Goal: Task Accomplishment & Management: Manage account settings

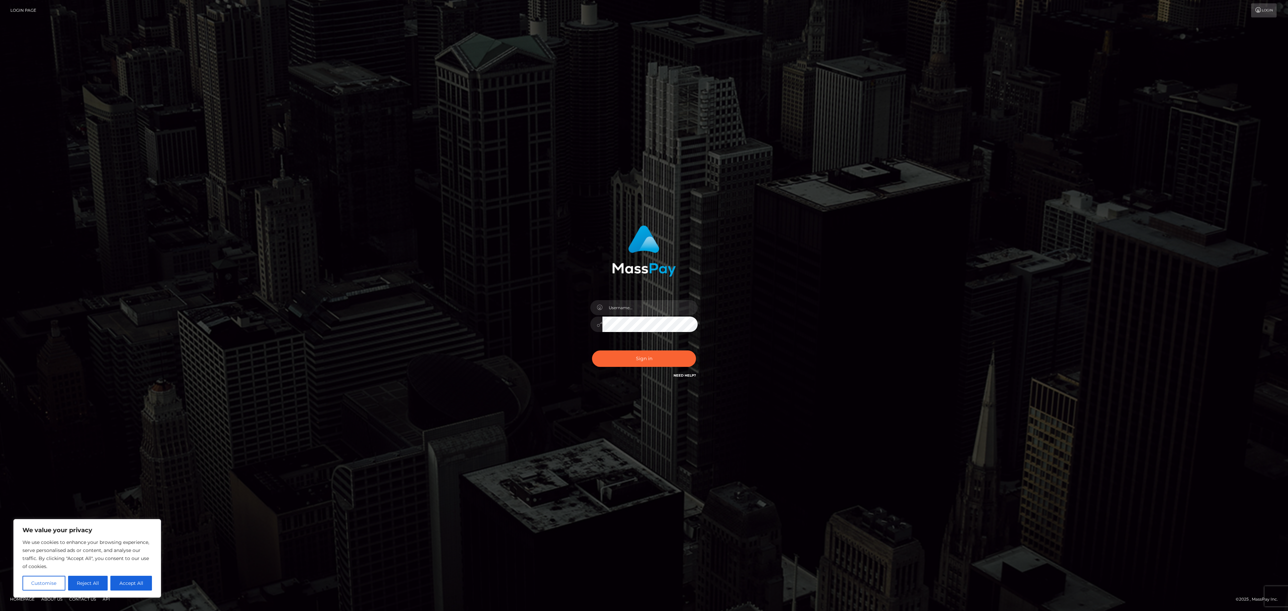
drag, startPoint x: 781, startPoint y: 292, endPoint x: 786, endPoint y: 292, distance: 4.7
click at [642, 292] on div "Sign in" at bounding box center [644, 305] width 382 height 171
click at [140, 584] on button "Accept All" at bounding box center [131, 583] width 42 height 15
checkbox input "true"
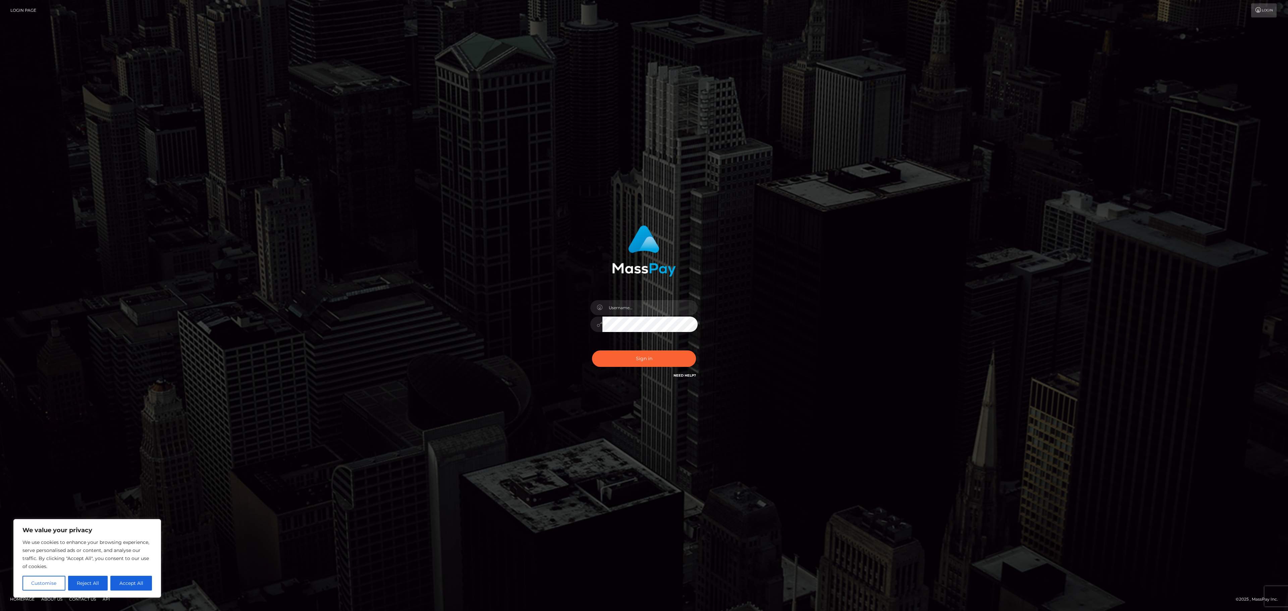
checkbox input "true"
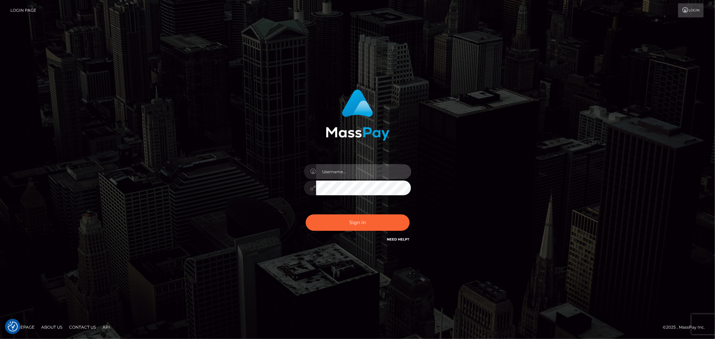
click at [325, 166] on input "text" at bounding box center [363, 171] width 95 height 15
type input "speralta"
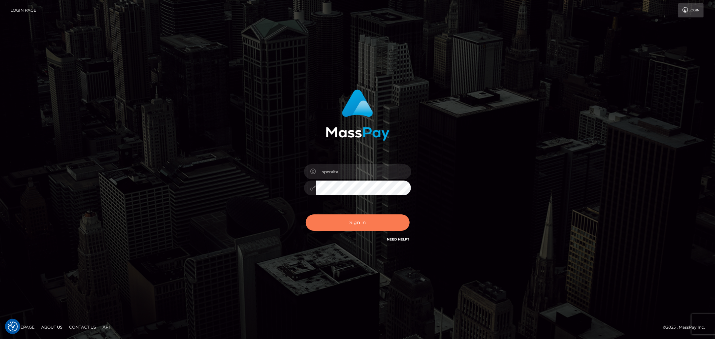
click at [347, 221] on button "Sign in" at bounding box center [358, 223] width 104 height 16
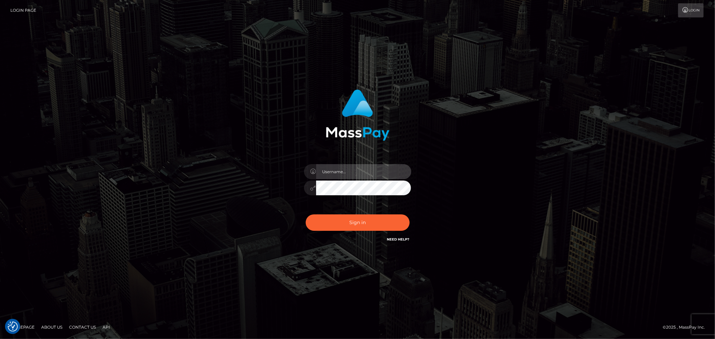
click at [339, 177] on input "text" at bounding box center [363, 171] width 95 height 15
type input "speralta"
click at [306, 215] on button "Sign in" at bounding box center [358, 223] width 104 height 16
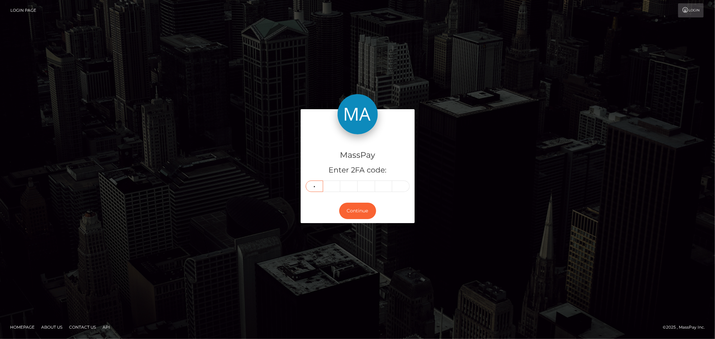
type input "0"
type input "5"
type input "3"
type input "6"
type input "7"
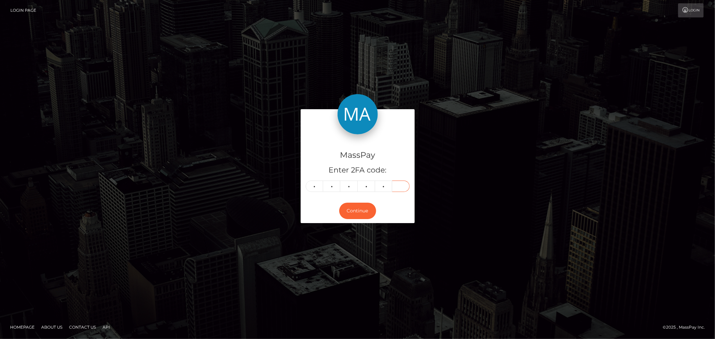
type input "9"
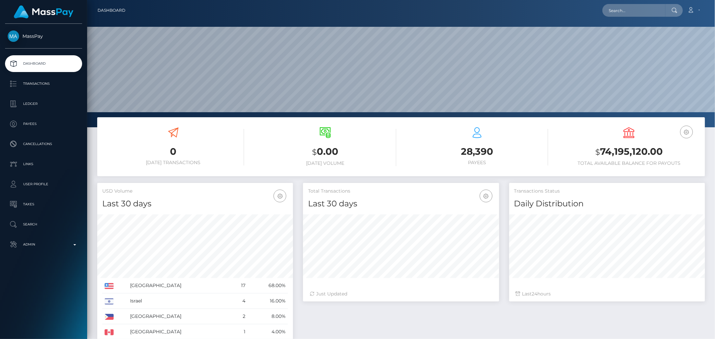
scroll to position [119, 196]
click at [36, 88] on p "Transactions" at bounding box center [44, 84] width 72 height 10
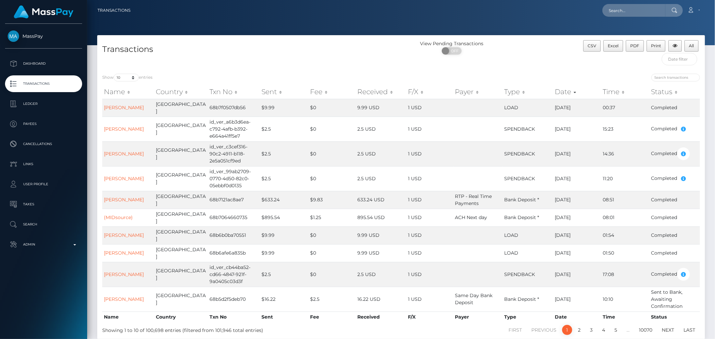
click at [73, 243] on p "Admin" at bounding box center [44, 245] width 72 height 10
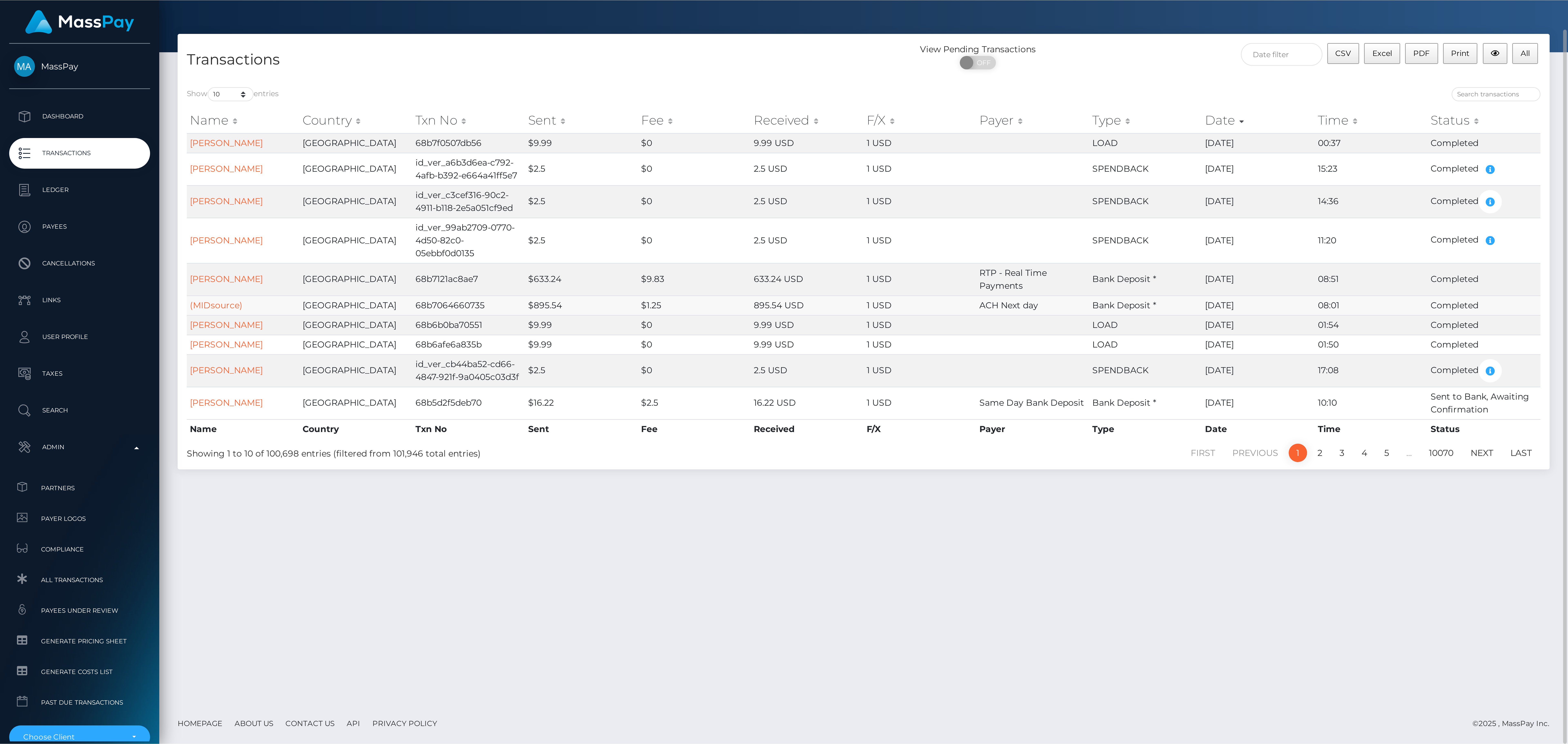
scroll to position [10, 0]
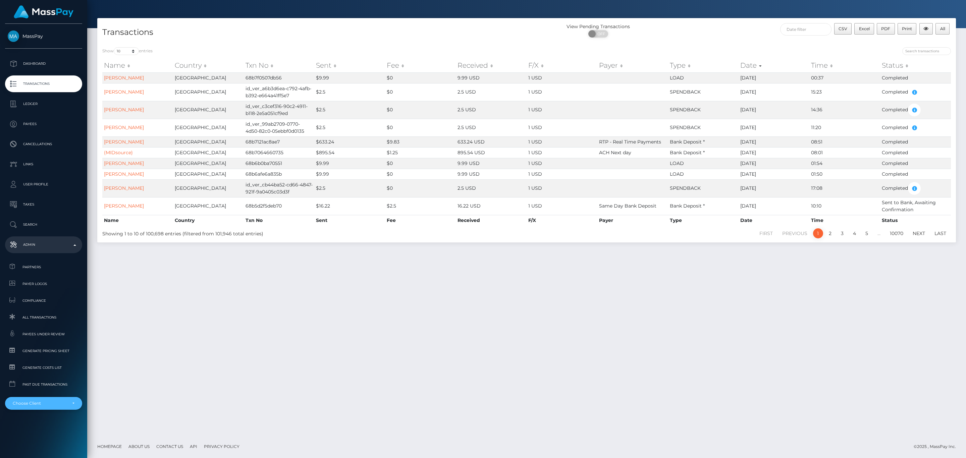
click at [57, 339] on div "Choose Client" at bounding box center [40, 403] width 54 height 5
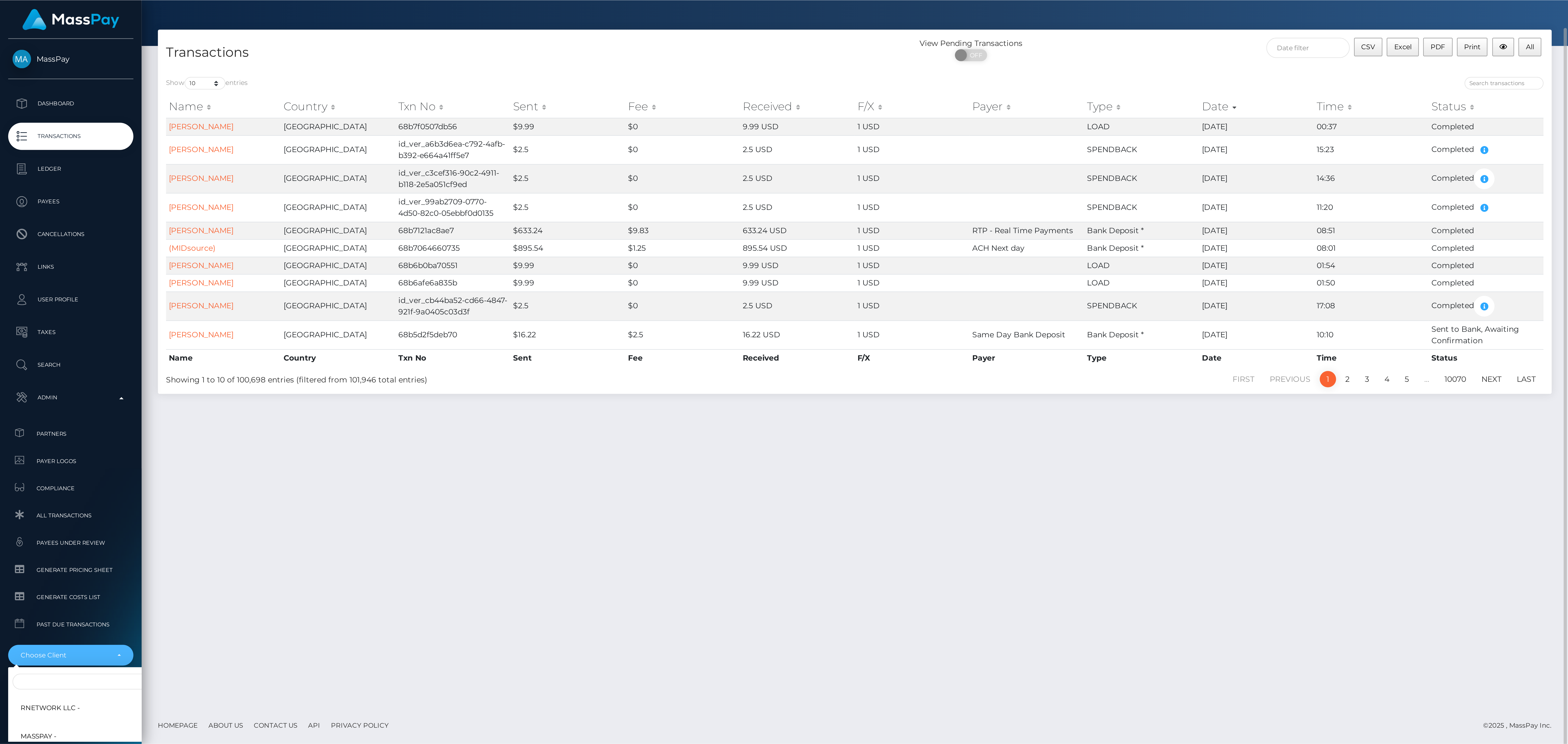
scroll to position [10, 0]
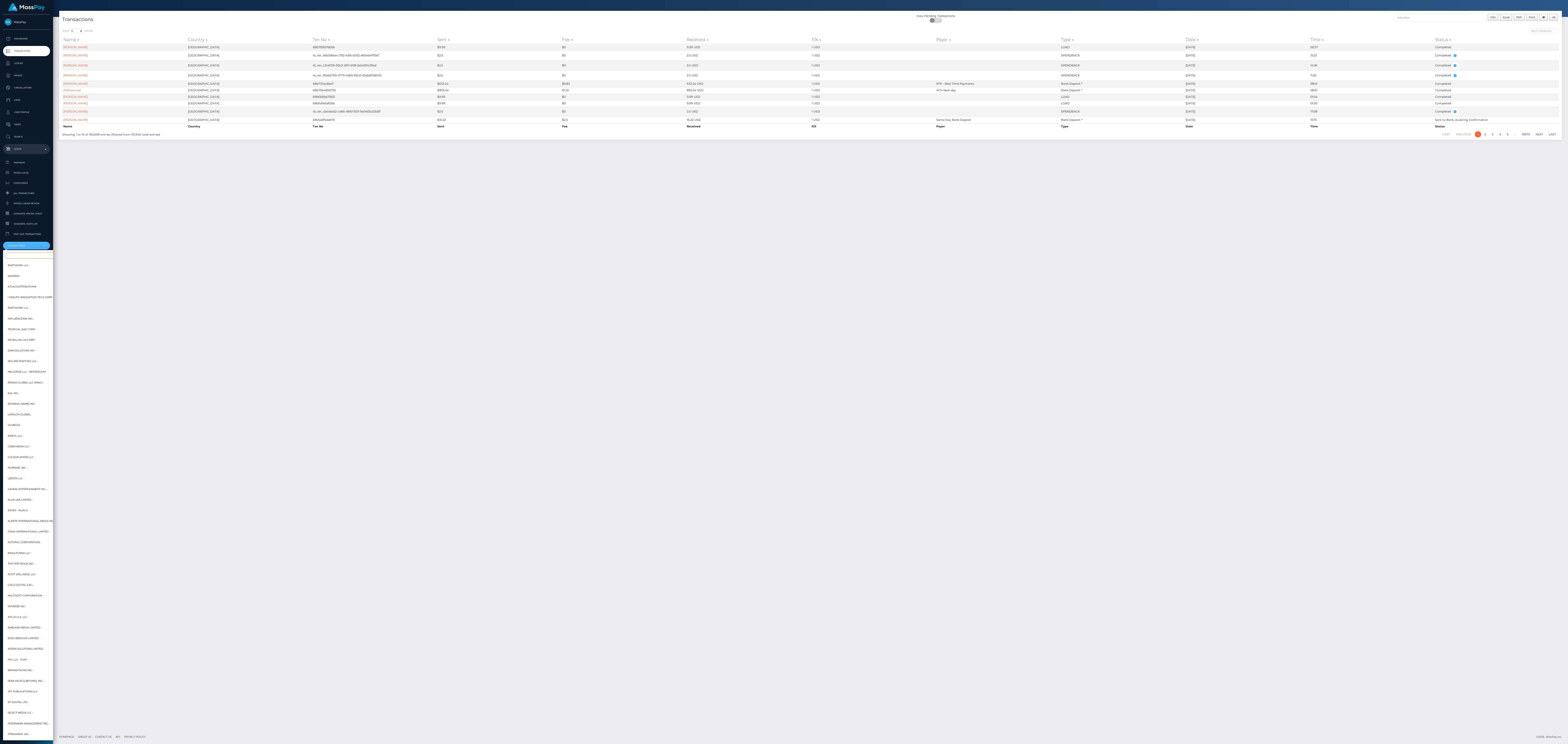
click at [32, 206] on input "Search" at bounding box center [50, 256] width 90 height 6
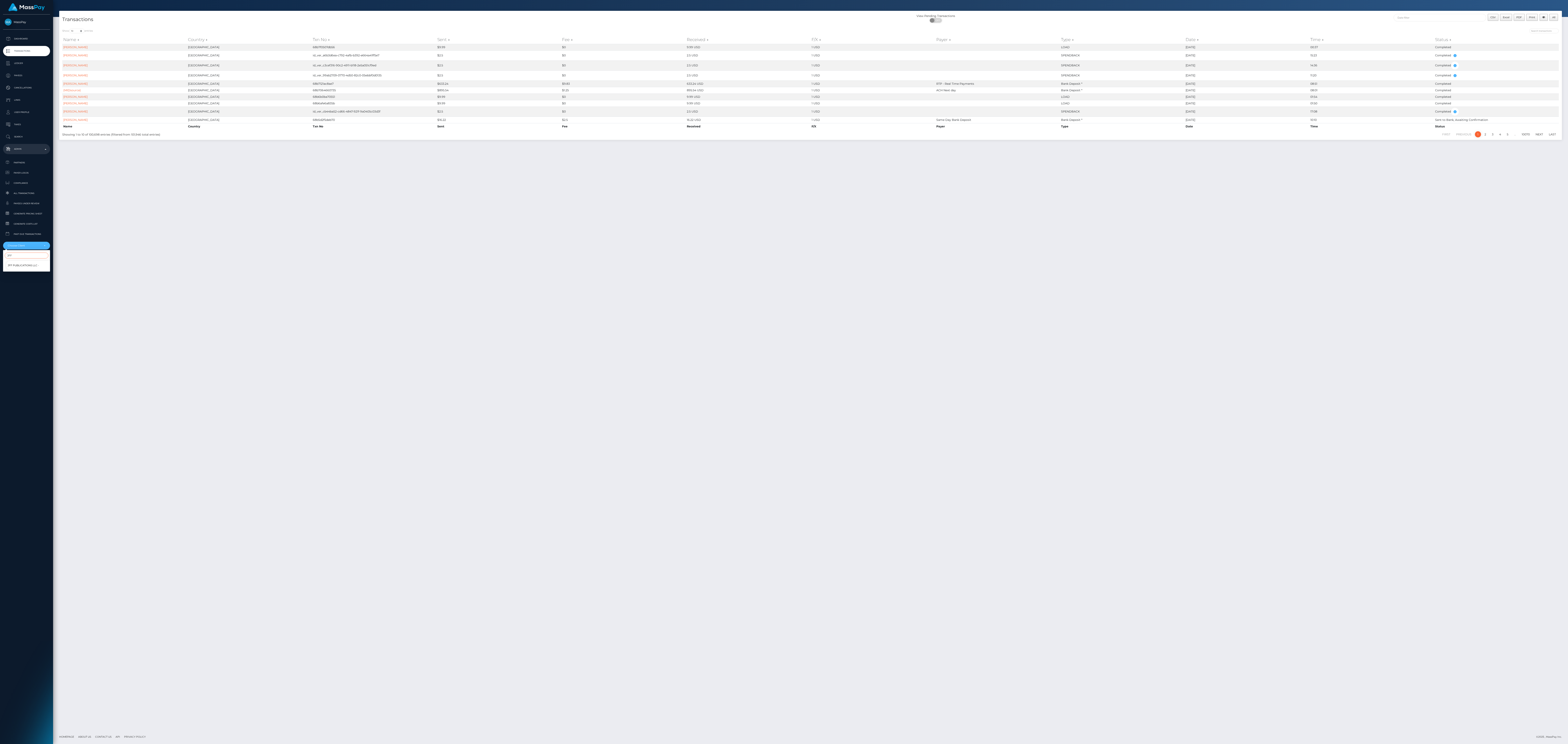
type input "JFF"
click at [30, 206] on span "JFF Publications LLC -" at bounding box center [23, 265] width 31 height 5
select select "41"
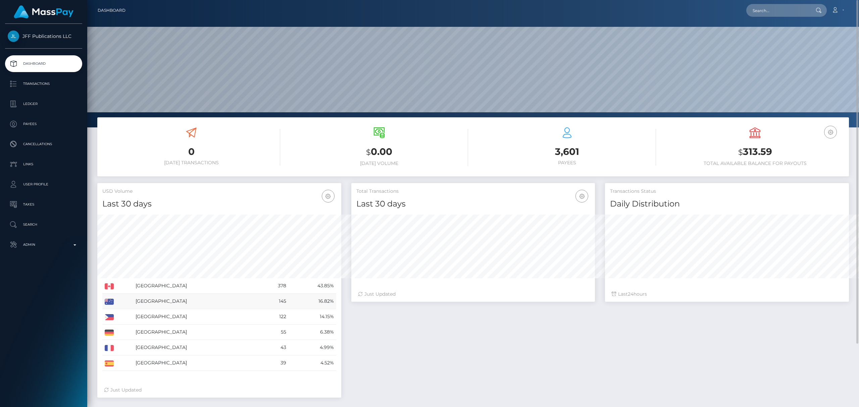
scroll to position [119, 244]
drag, startPoint x: 97, startPoint y: 287, endPoint x: 337, endPoint y: 367, distance: 252.4
click at [337, 367] on div "Canada 378 43.85% France" at bounding box center [219, 294] width 244 height 168
copy div
click at [501, 362] on div "Total Transactions Last 30 days Last 30 days Last 60 days Last 90 days 24" at bounding box center [599, 293] width 507 height 221
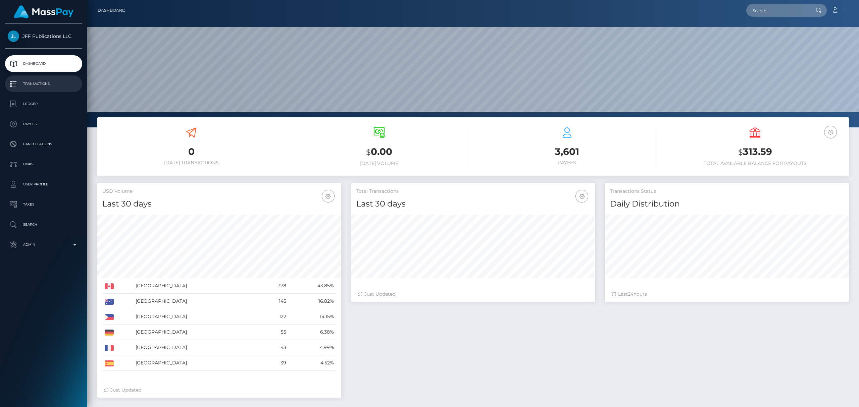
click at [57, 83] on p "Transactions" at bounding box center [44, 84] width 72 height 10
